Goal: Transaction & Acquisition: Purchase product/service

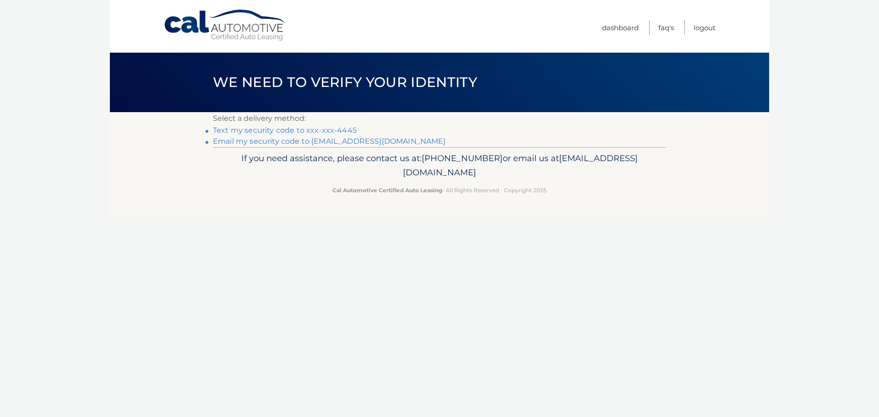
click at [313, 130] on link "Text my security code to xxx-xxx-4445" at bounding box center [285, 130] width 144 height 9
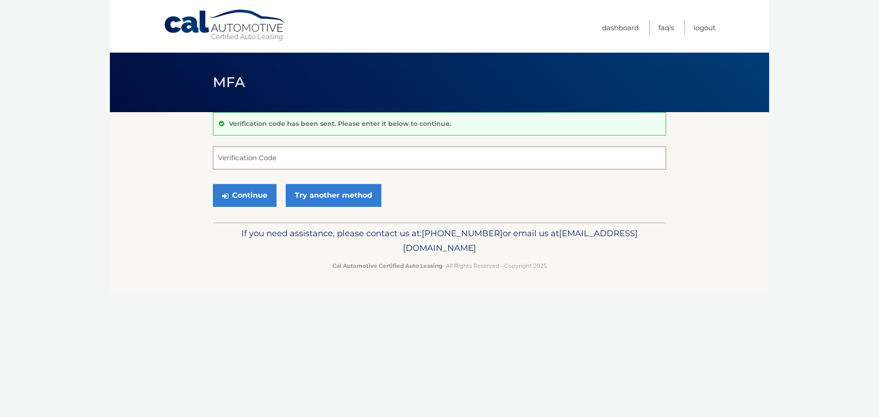
click at [284, 161] on input "Verification Code" at bounding box center [439, 158] width 453 height 23
type input "608486"
click at [253, 200] on button "Continue" at bounding box center [245, 195] width 64 height 23
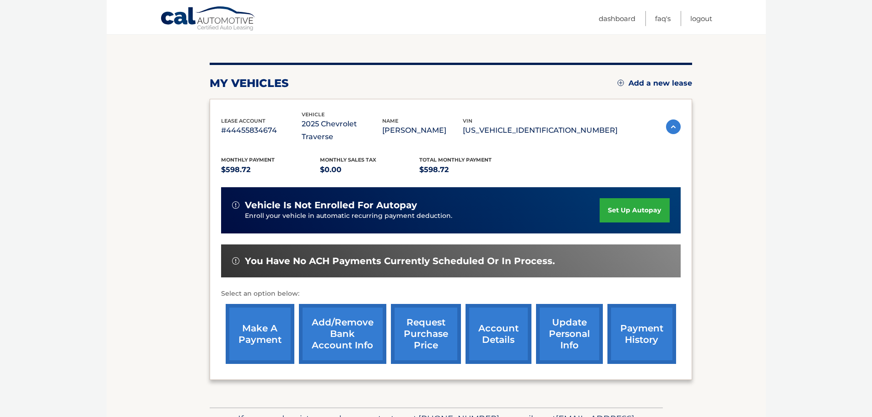
scroll to position [92, 0]
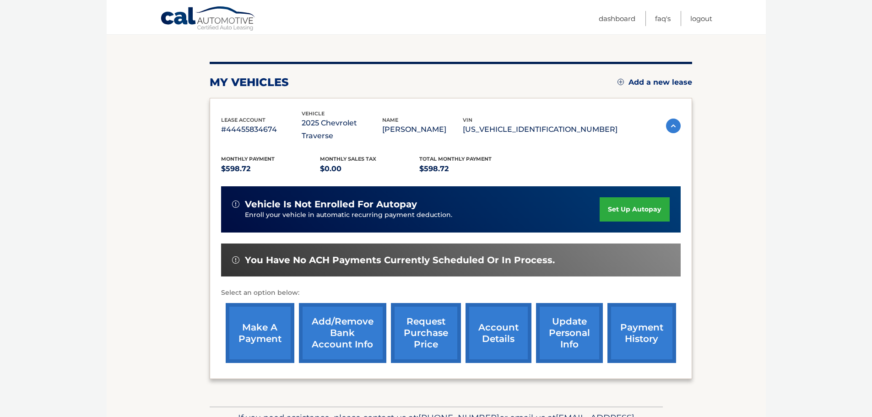
click at [246, 319] on link "make a payment" at bounding box center [260, 333] width 69 height 60
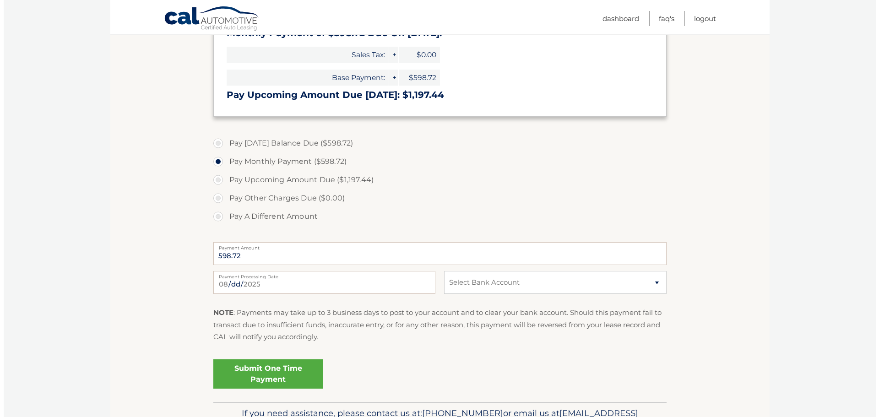
scroll to position [229, 0]
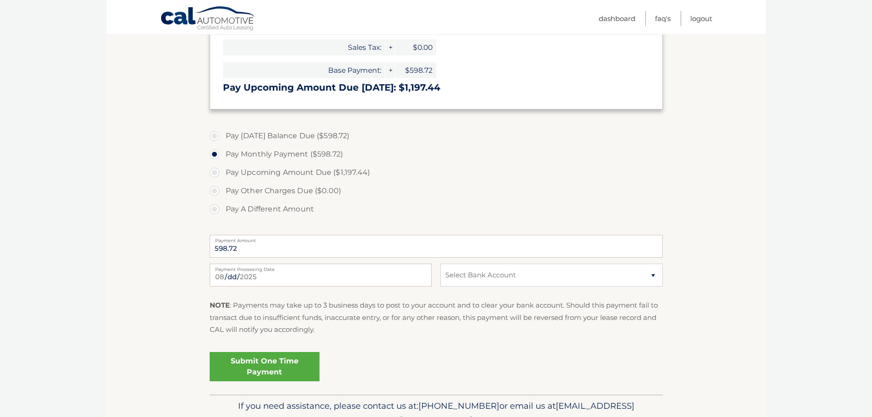
click at [284, 366] on link "Submit One Time Payment" at bounding box center [265, 366] width 110 height 29
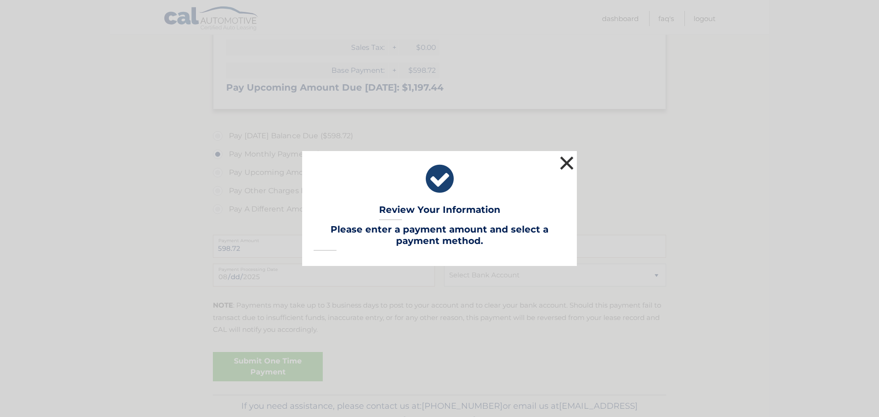
click at [560, 167] on button "×" at bounding box center [567, 163] width 18 height 18
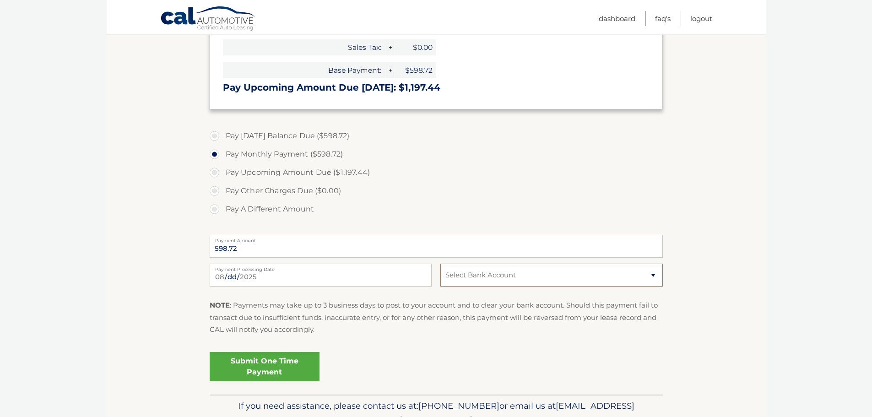
click at [493, 276] on select "Select Bank Account Checking FULTON BANK, NA *****2021 Checking FULTON BANK, NA…" at bounding box center [551, 275] width 222 height 23
select select "MTQ0NmVmODgtM2ZmNy00MjE3LWExYTUtNzA5YWFmOGIwODJh"
click at [440, 264] on select "Select Bank Account Checking FULTON BANK, NA *****2021 Checking FULTON BANK, NA…" at bounding box center [551, 275] width 222 height 23
click at [280, 364] on link "Submit One Time Payment" at bounding box center [265, 366] width 110 height 29
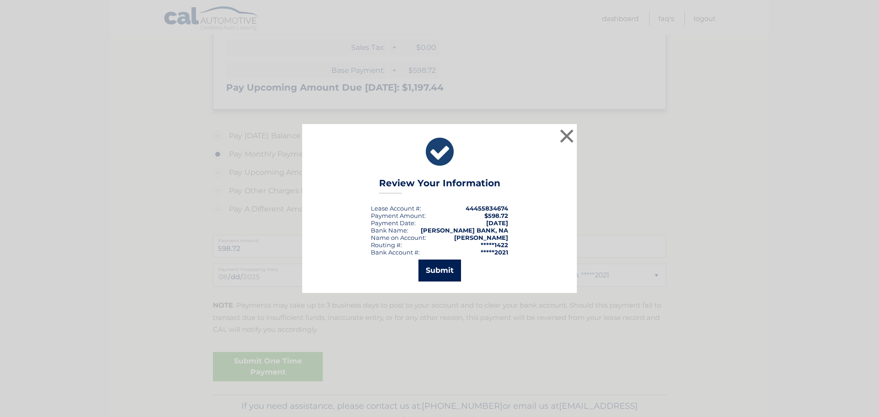
click at [435, 271] on button "Submit" at bounding box center [439, 271] width 43 height 22
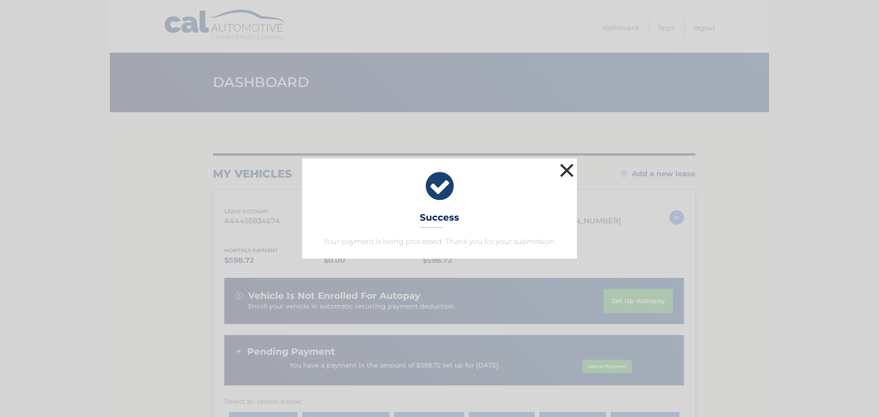
click at [563, 174] on button "×" at bounding box center [567, 170] width 18 height 18
